Goal: Information Seeking & Learning: Learn about a topic

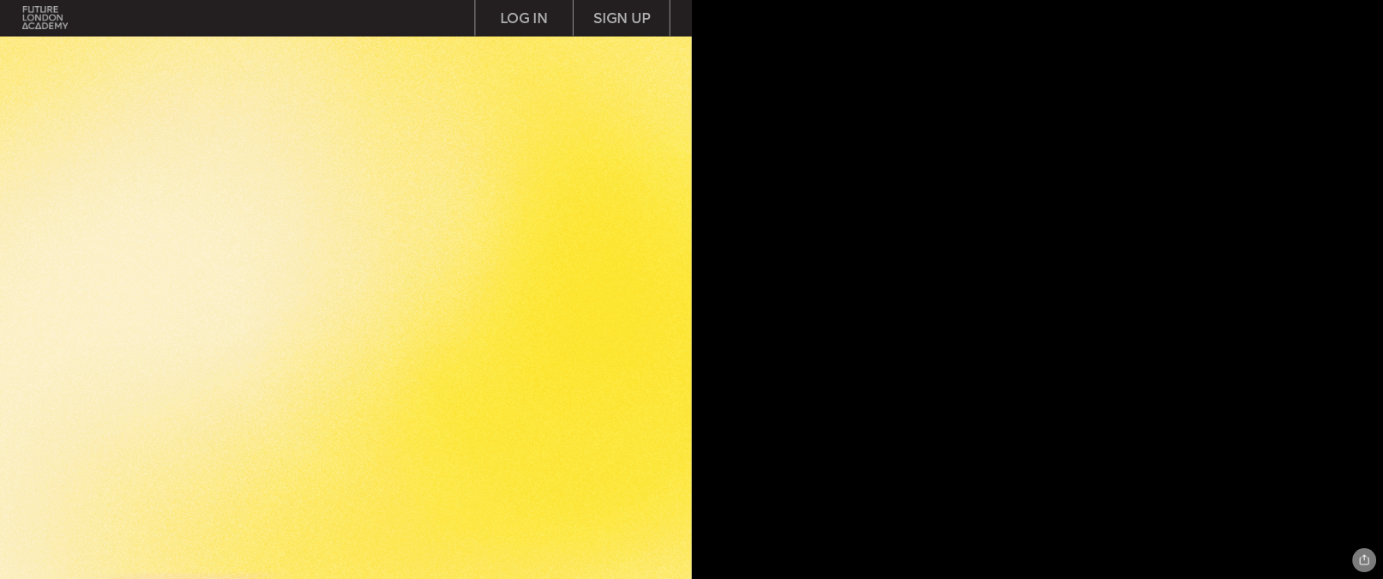
scroll to position [457, 0]
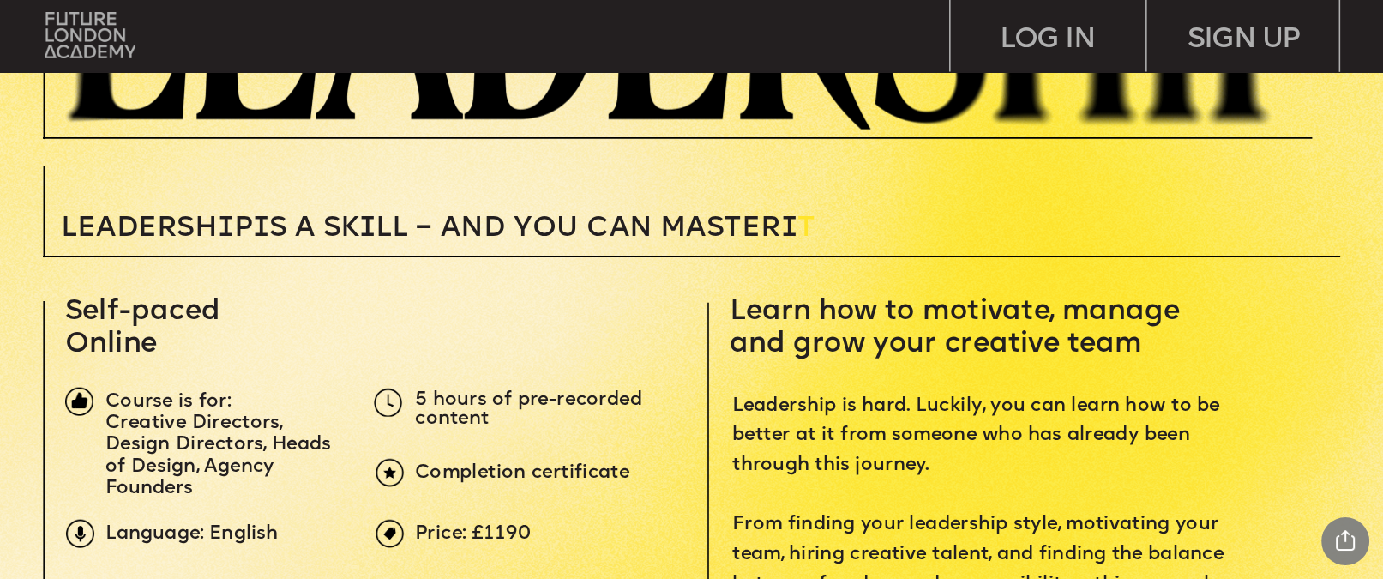
drag, startPoint x: 1103, startPoint y: 0, endPoint x: 898, endPoint y: 177, distance: 270.5
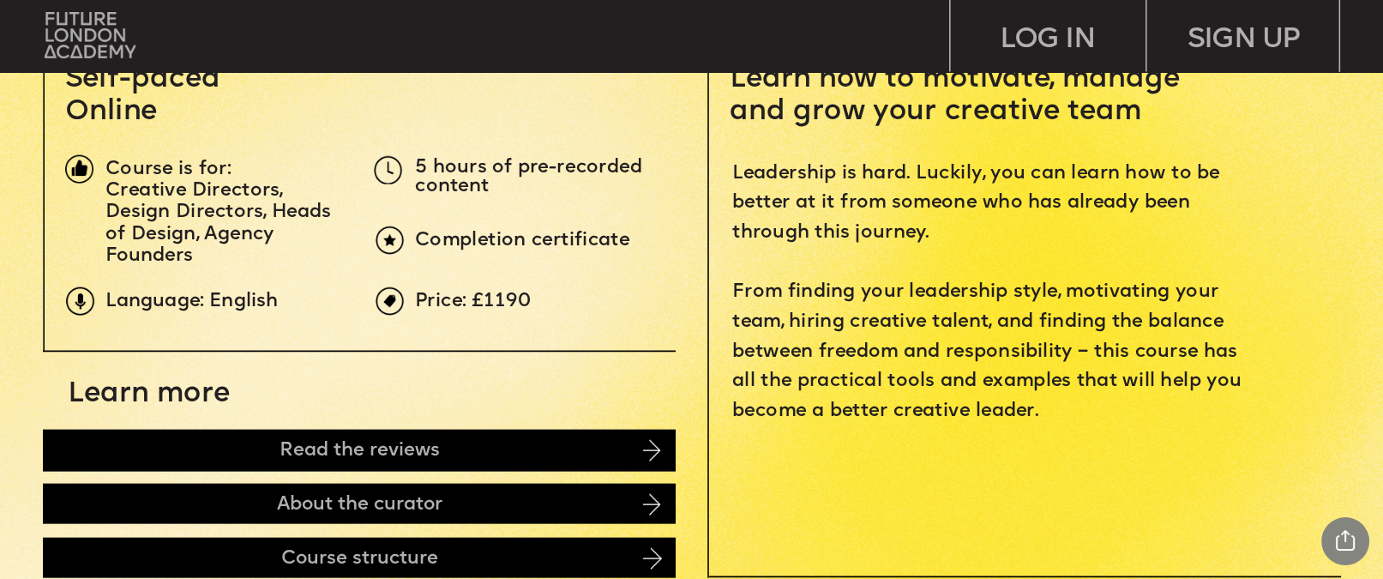
scroll to position [688, 0]
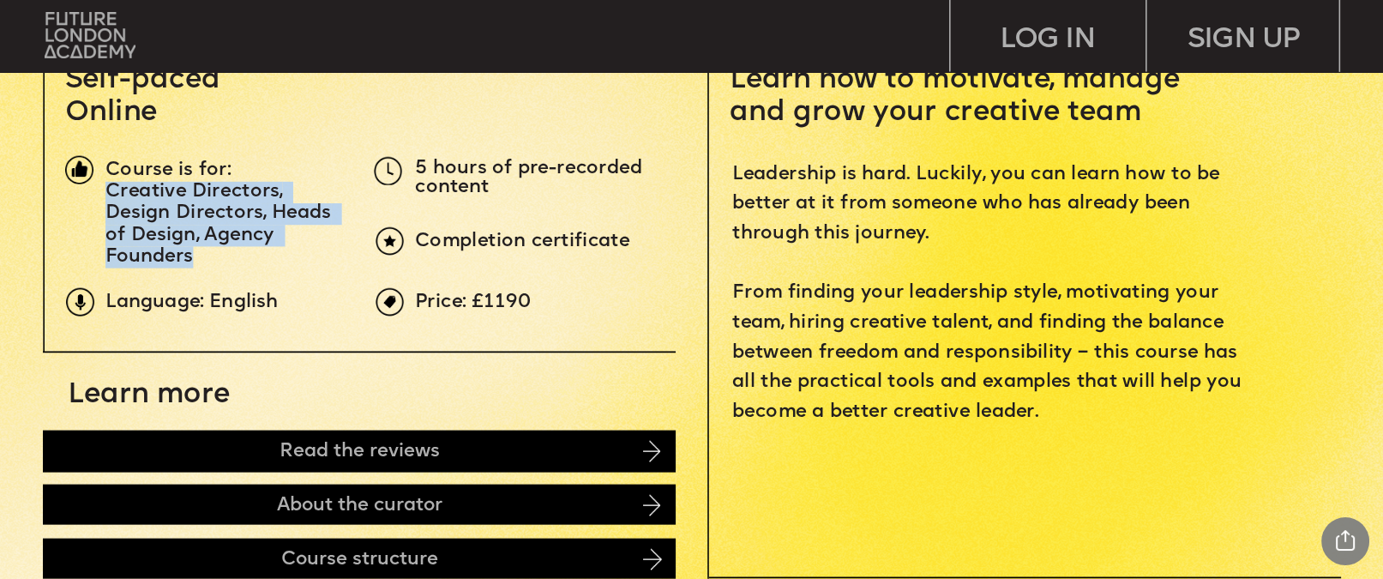
drag, startPoint x: 198, startPoint y: 259, endPoint x: 106, endPoint y: 189, distance: 115.6
click at [106, 189] on p "Creative Directors, Design Directors, Heads of Design, Agency Founders" at bounding box center [224, 224] width 239 height 87
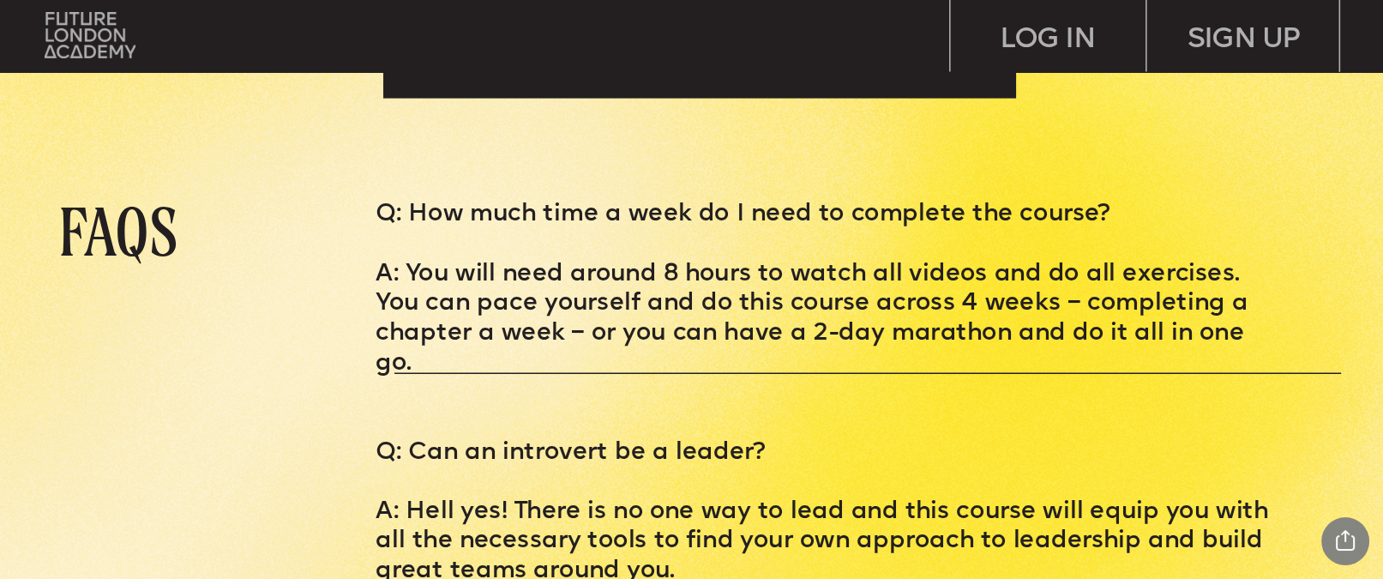
scroll to position [6475, 0]
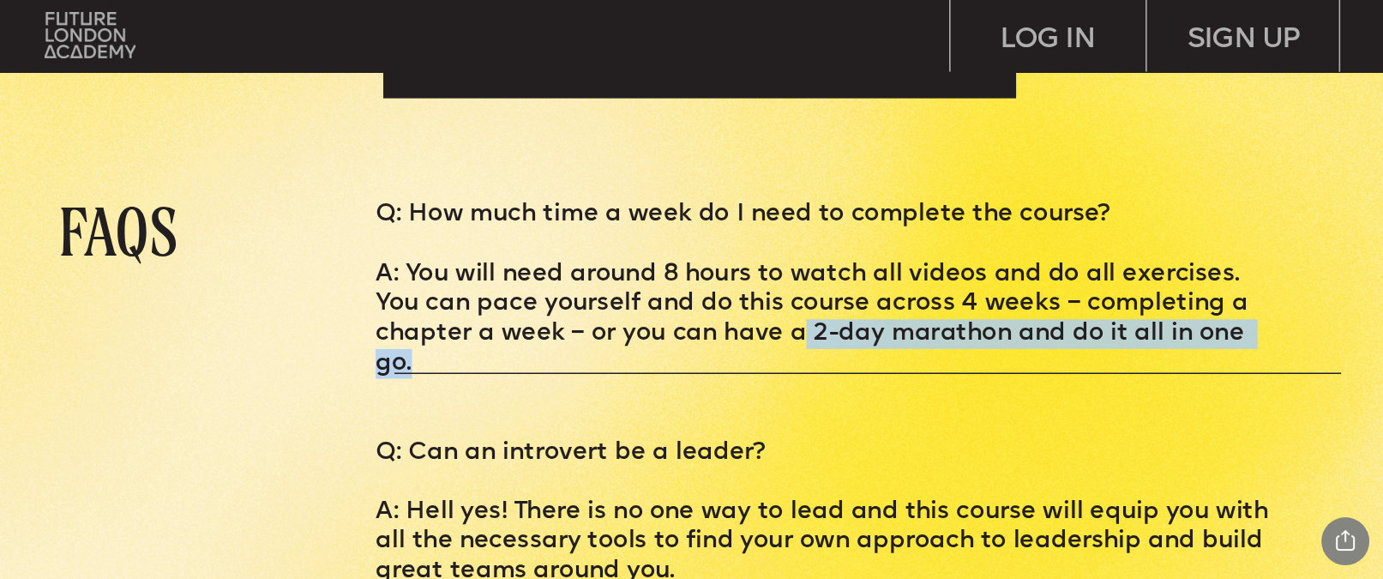
drag, startPoint x: 800, startPoint y: 338, endPoint x: 1274, endPoint y: 347, distance: 474.2
click at [1228, 347] on p "A: You will need around 8 hours to watch all videos and do all exercises. You c…" at bounding box center [829, 319] width 908 height 119
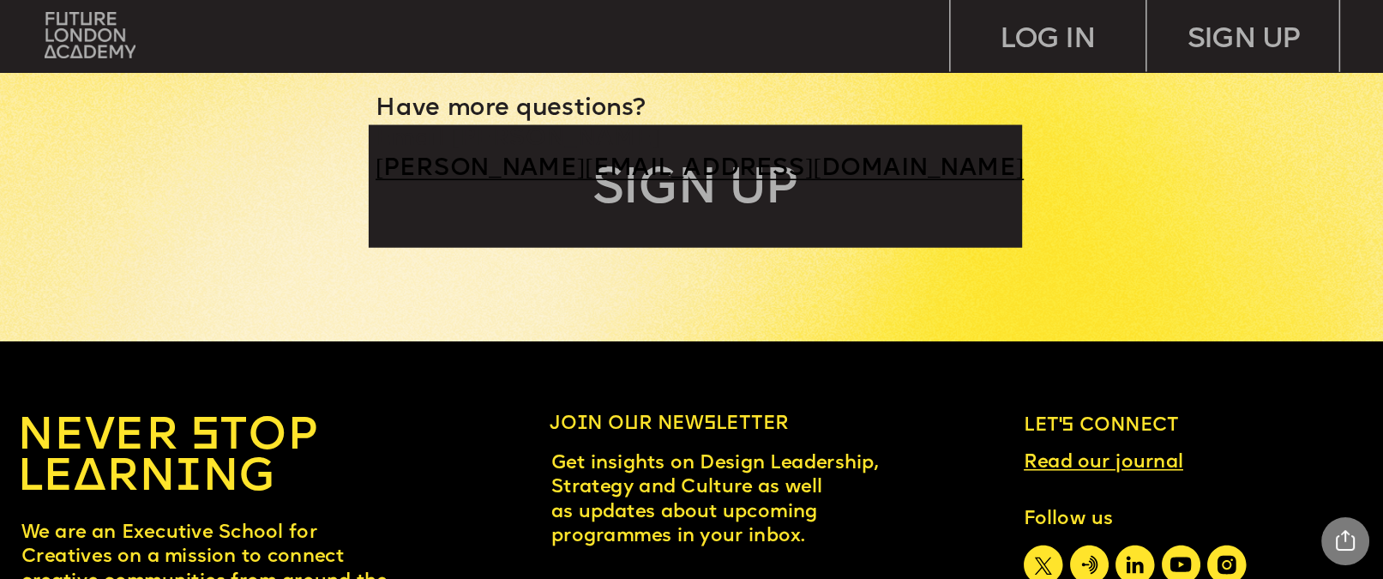
scroll to position [8837, 0]
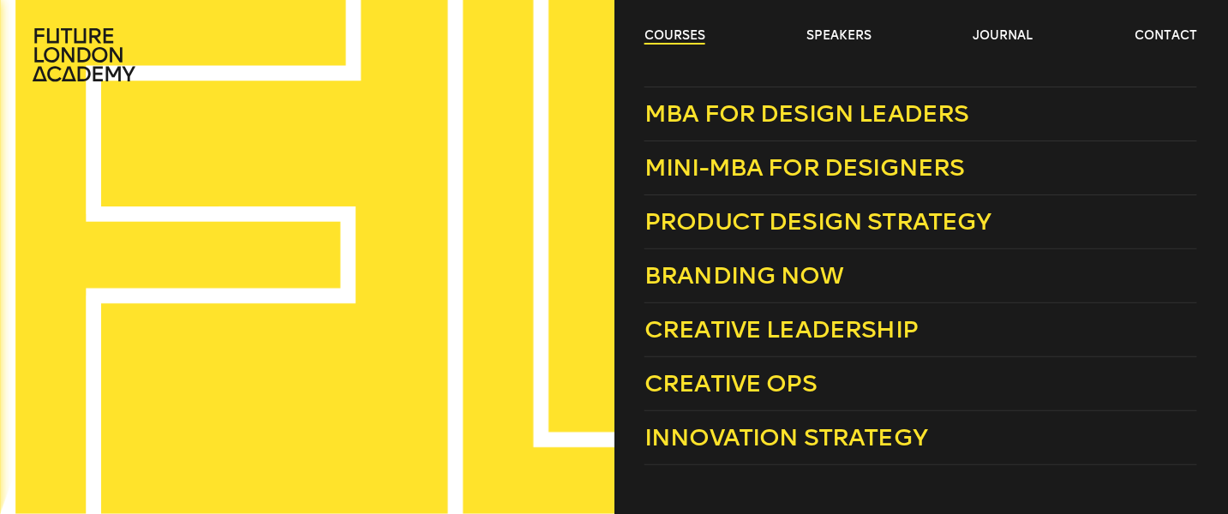
click at [661, 35] on link "courses" at bounding box center [675, 35] width 61 height 17
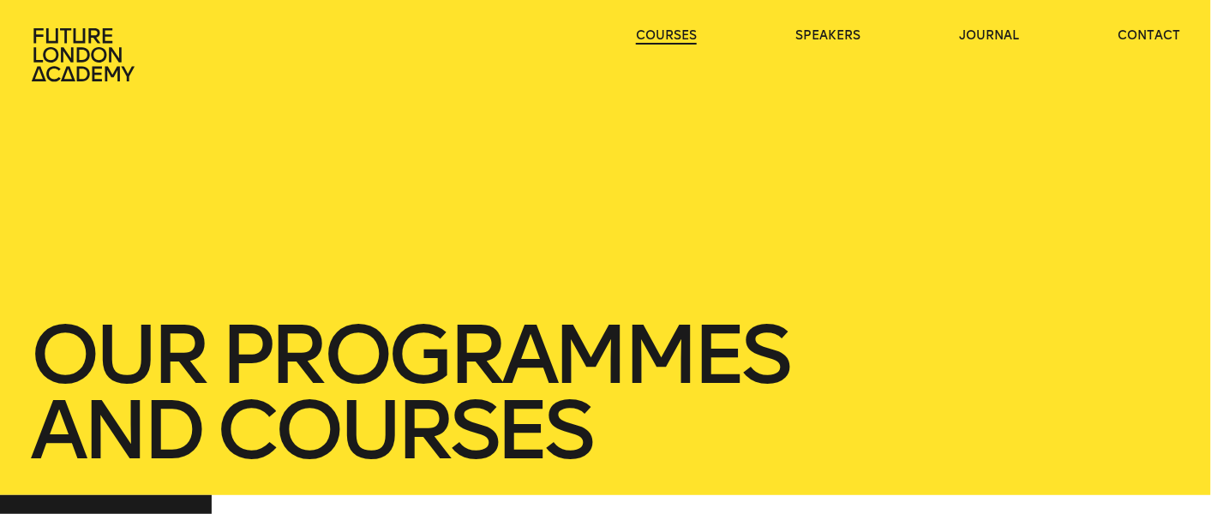
click at [661, 35] on link "courses" at bounding box center [666, 35] width 61 height 17
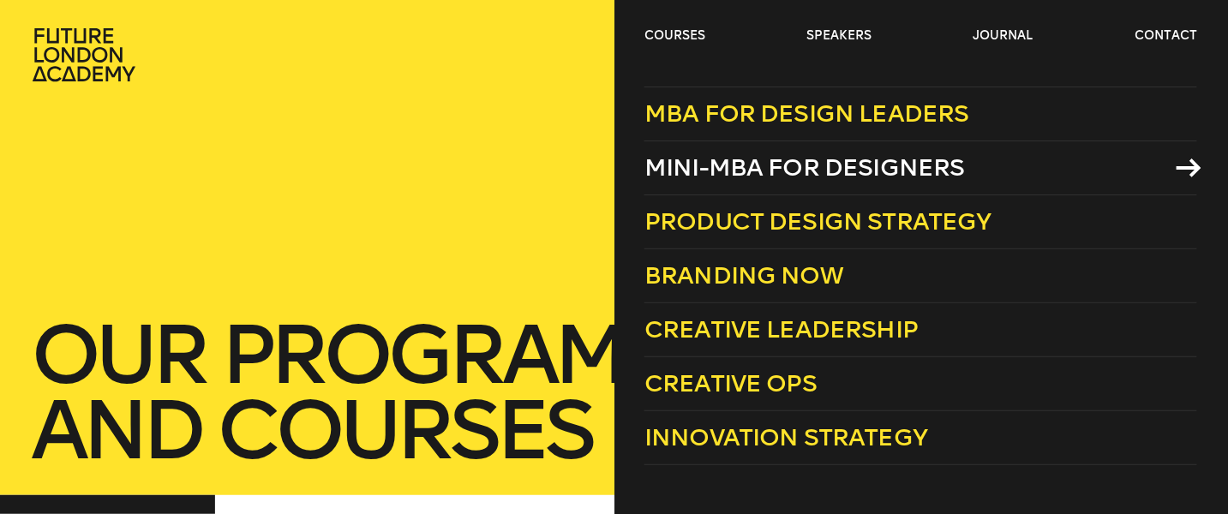
click at [727, 169] on span "Mini-MBA for Designers" at bounding box center [805, 167] width 321 height 28
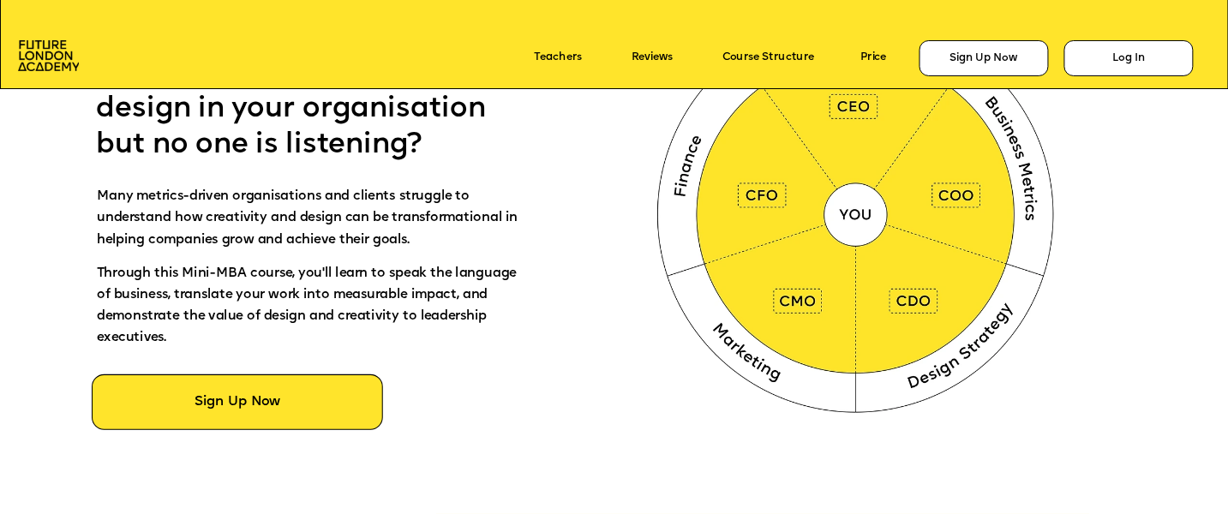
scroll to position [914, 0]
